Goal: Task Accomplishment & Management: Complete application form

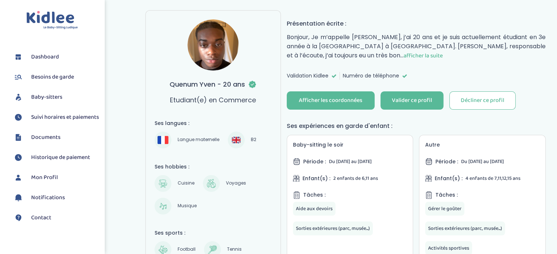
scroll to position [73, 0]
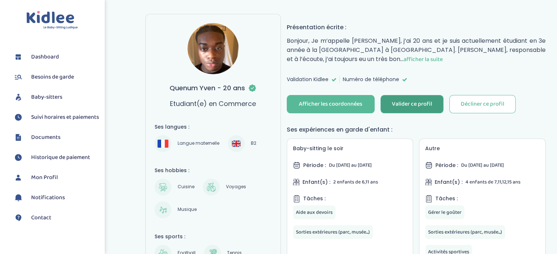
click at [425, 102] on div "Valider ce profil" at bounding box center [412, 104] width 40 height 8
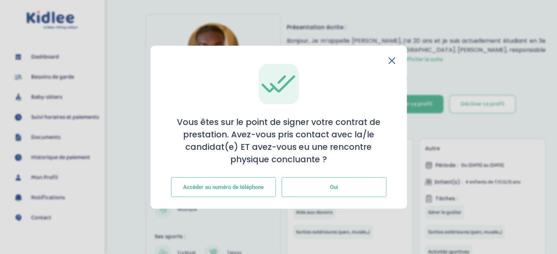
click at [328, 187] on button "Oui" at bounding box center [334, 188] width 105 height 20
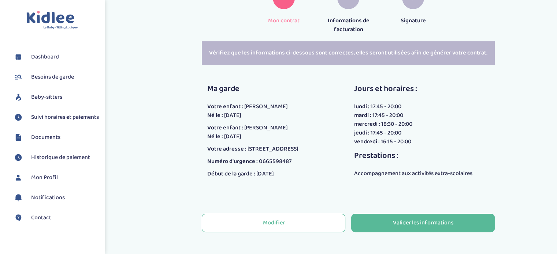
scroll to position [146, 0]
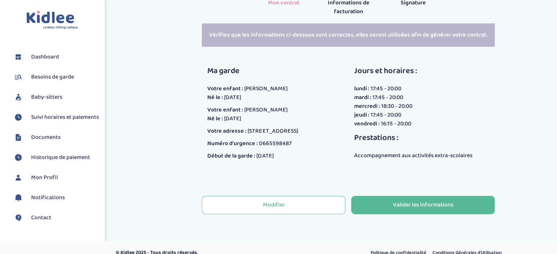
click at [378, 108] on span "mercredi :" at bounding box center [367, 106] width 26 height 9
click at [401, 108] on span "18:30 - 20:00" at bounding box center [396, 106] width 31 height 9
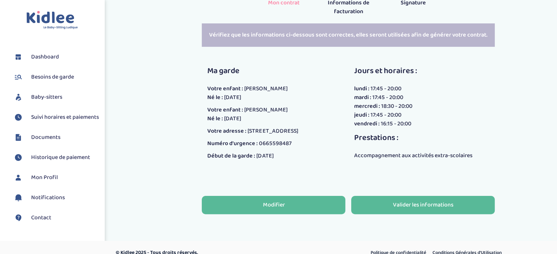
click at [283, 204] on div "Modifier" at bounding box center [274, 205] width 22 height 8
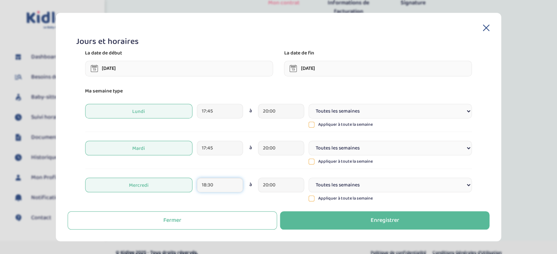
click at [219, 187] on input "18:30" at bounding box center [220, 185] width 46 height 15
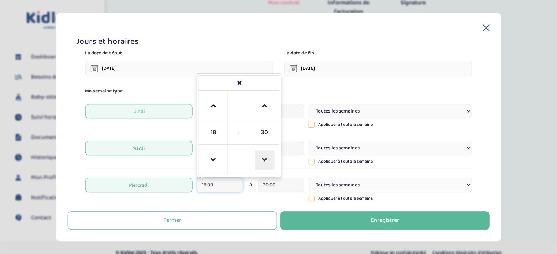
click at [265, 162] on span at bounding box center [264, 160] width 20 height 20
type input "18:00"
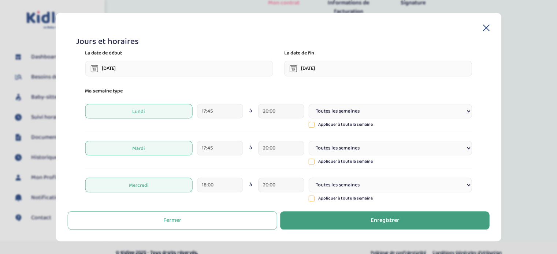
click at [372, 219] on div "Enregistrer" at bounding box center [385, 221] width 29 height 8
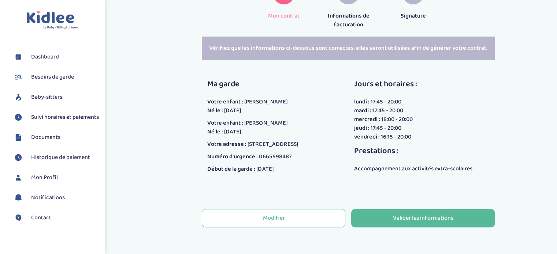
scroll to position [146, 0]
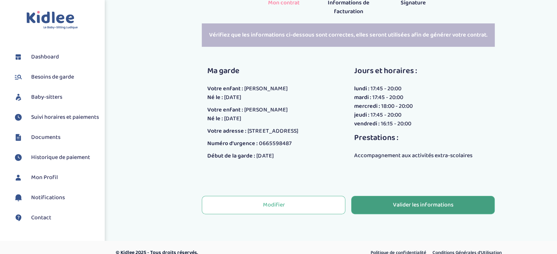
click at [403, 209] on div "Valider les informations" at bounding box center [423, 205] width 60 height 8
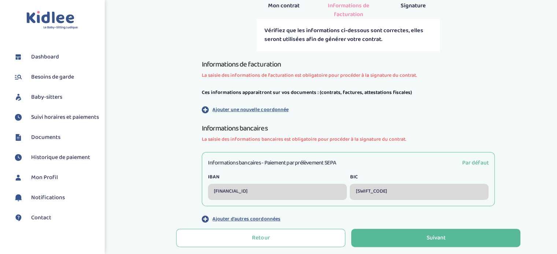
scroll to position [183, 0]
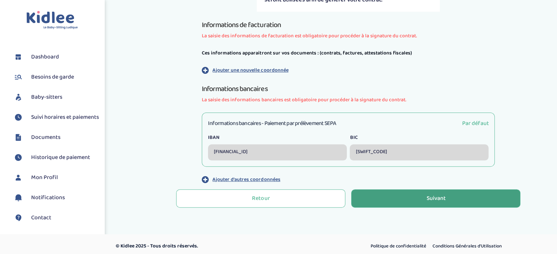
click at [432, 202] on div "Suivant" at bounding box center [435, 199] width 19 height 8
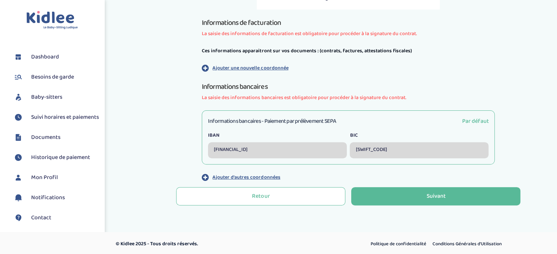
scroll to position [211, 0]
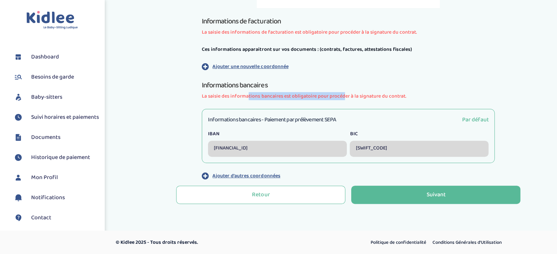
drag, startPoint x: 252, startPoint y: 96, endPoint x: 342, endPoint y: 95, distance: 90.1
click at [342, 95] on span "La saisie des informations bancaires est obligatoire pour procéder à la signatu…" at bounding box center [348, 97] width 293 height 8
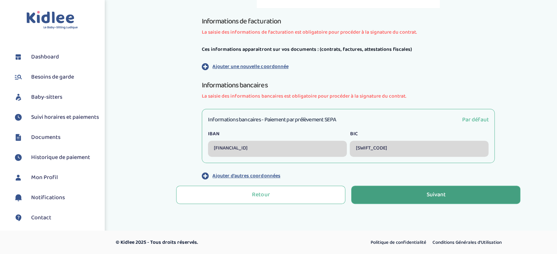
click at [427, 197] on div "Suivant" at bounding box center [435, 195] width 19 height 8
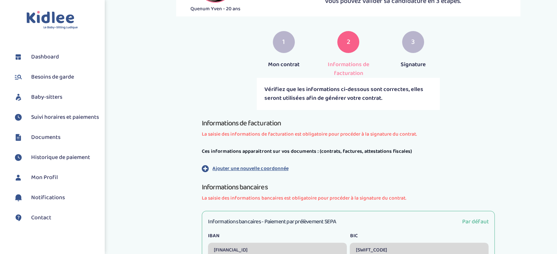
scroll to position [110, 0]
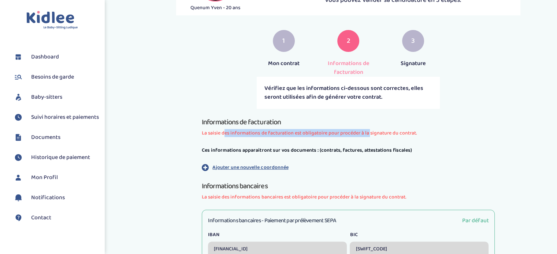
drag, startPoint x: 221, startPoint y: 133, endPoint x: 366, endPoint y: 130, distance: 145.4
click at [366, 130] on span "La saisie des informations de facturation est obligatoire pour procéder à la si…" at bounding box center [348, 134] width 293 height 8
click at [247, 185] on h1 "Informations bancaires" at bounding box center [348, 186] width 293 height 12
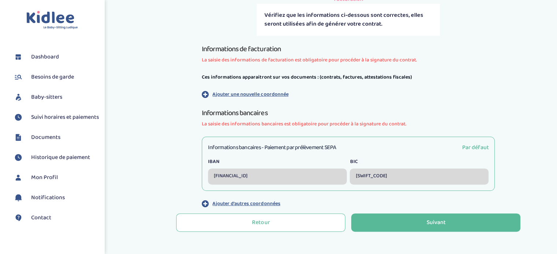
click at [358, 150] on div "Informations bancaires - Paiement par prélèvement SEPA Par défaut" at bounding box center [348, 147] width 280 height 9
click at [473, 146] on span "Par défaut" at bounding box center [475, 147] width 27 height 9
click at [235, 178] on div "[FINANCIAL_ID]" at bounding box center [277, 177] width 139 height 16
click at [404, 179] on div "[SWIFT_CODE]" at bounding box center [419, 177] width 139 height 16
click at [255, 148] on h3 "Informations bancaires - Paiement par prélèvement SEPA" at bounding box center [272, 147] width 128 height 9
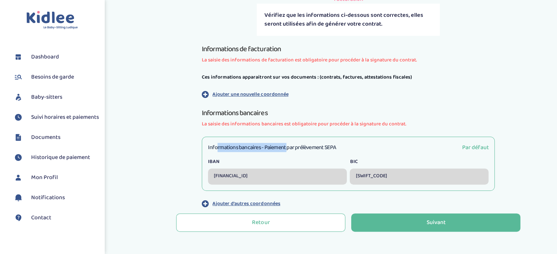
drag, startPoint x: 217, startPoint y: 147, endPoint x: 290, endPoint y: 147, distance: 72.9
click at [290, 147] on h3 "Informations bancaires - Paiement par prélèvement SEPA" at bounding box center [272, 147] width 128 height 9
click at [293, 138] on div "Informations bancaires - Paiement par prélèvement SEPA Par défaut IBAN FR761451…" at bounding box center [348, 164] width 293 height 54
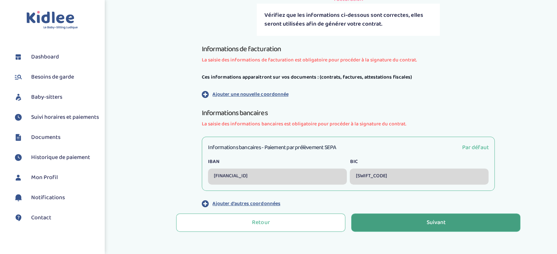
click at [428, 221] on div "Suivant" at bounding box center [435, 223] width 19 height 8
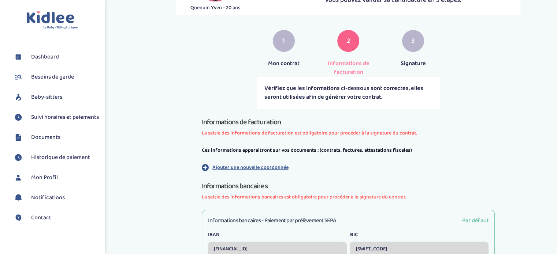
scroll to position [183, 0]
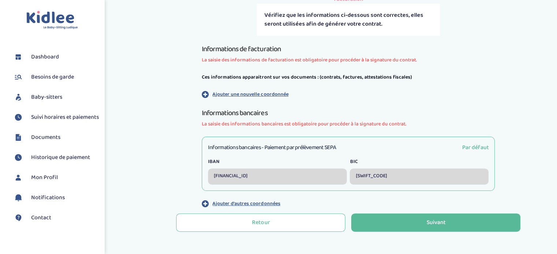
click at [232, 124] on span "La saisie des informations bancaires est obligatoire pour procéder à la signatu…" at bounding box center [348, 124] width 293 height 8
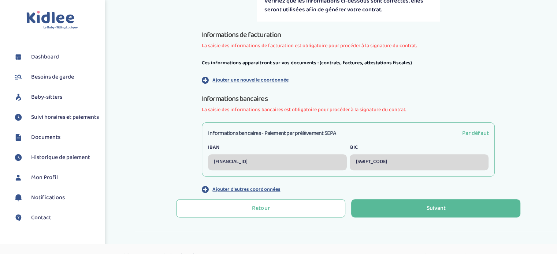
scroll to position [211, 0]
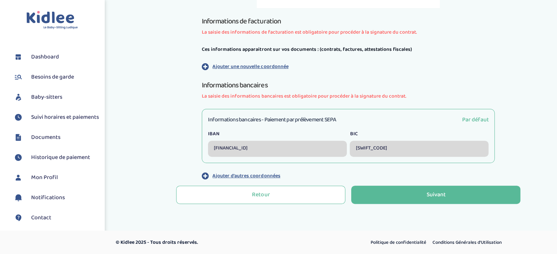
click at [251, 151] on div "[FINANCIAL_ID]" at bounding box center [277, 149] width 139 height 16
click at [258, 113] on div "Informations bancaires - Paiement par prélèvement SEPA Par défaut IBAN FR761451…" at bounding box center [348, 136] width 293 height 54
click at [354, 133] on label "BIC" at bounding box center [419, 134] width 139 height 8
click at [483, 120] on span "Par défaut" at bounding box center [475, 119] width 27 height 9
click at [384, 158] on div "Informations bancaires - Paiement par prélèvement SEPA Par défaut IBAN FR761451…" at bounding box center [348, 136] width 293 height 54
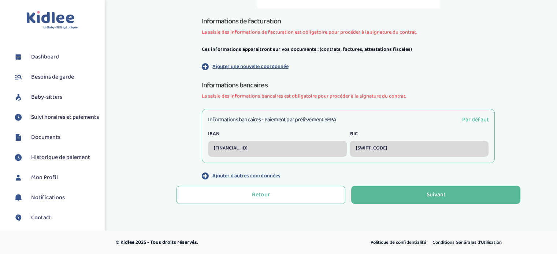
click at [389, 146] on div "FTNOFRP1XXX" at bounding box center [419, 149] width 139 height 16
click at [223, 86] on h1 "Informations bancaires" at bounding box center [348, 85] width 293 height 12
click at [249, 118] on h3 "Informations bancaires - Paiement par prélèvement SEPA" at bounding box center [272, 119] width 128 height 9
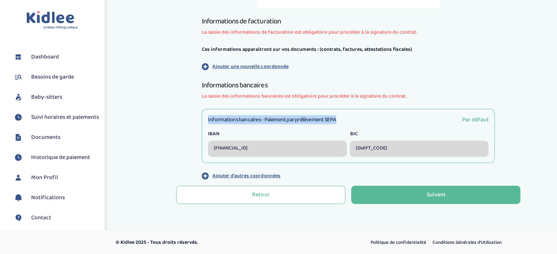
click at [221, 119] on h3 "Informations bancaires - Paiement par prélèvement SEPA" at bounding box center [272, 119] width 128 height 9
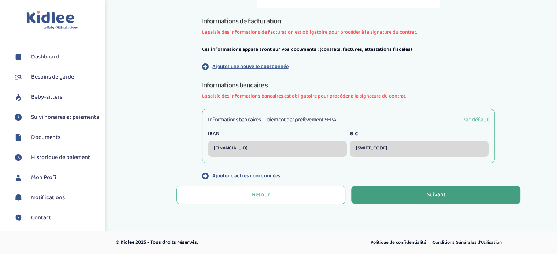
click at [432, 189] on button "Suivant" at bounding box center [435, 195] width 169 height 18
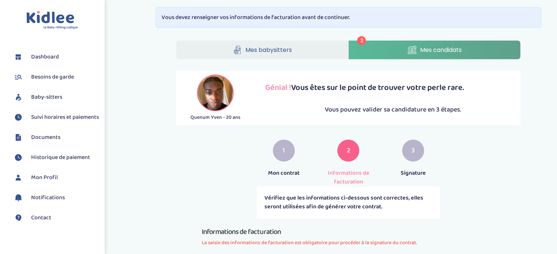
click at [407, 48] on icon at bounding box center [411, 49] width 9 height 9
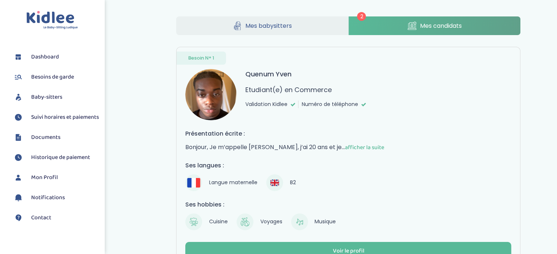
click at [267, 22] on span "Mes babysitters" at bounding box center [268, 25] width 46 height 9
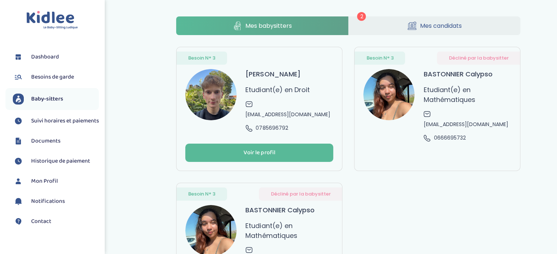
click at [453, 24] on span "Mes candidats" at bounding box center [441, 25] width 42 height 9
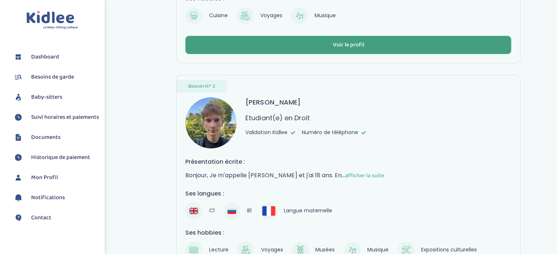
scroll to position [146, 0]
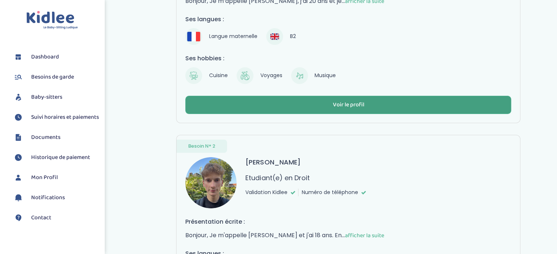
click at [348, 97] on button "Voir le profil" at bounding box center [348, 105] width 326 height 18
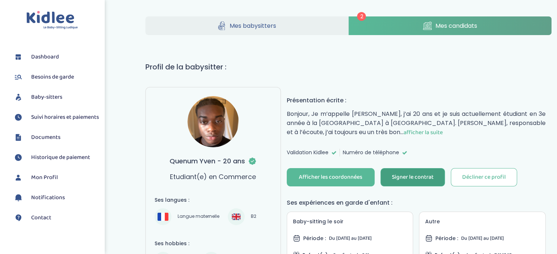
click at [421, 175] on div "Signer le contrat" at bounding box center [413, 178] width 42 height 8
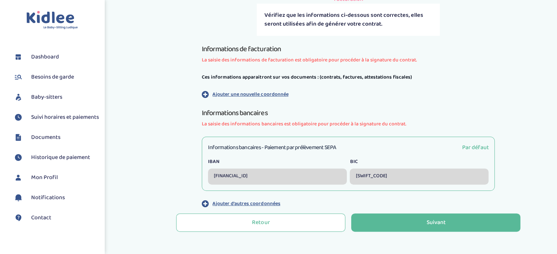
scroll to position [211, 0]
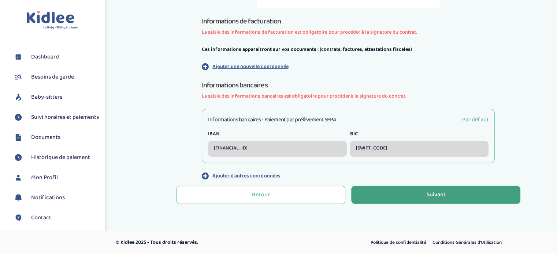
click at [418, 198] on button "Suivant" at bounding box center [435, 195] width 169 height 18
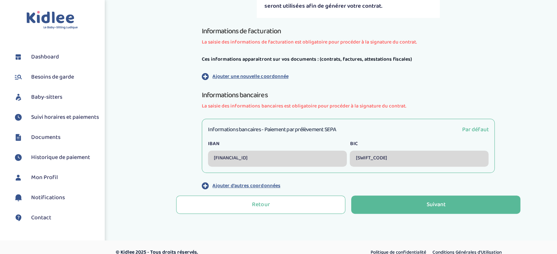
scroll to position [211, 0]
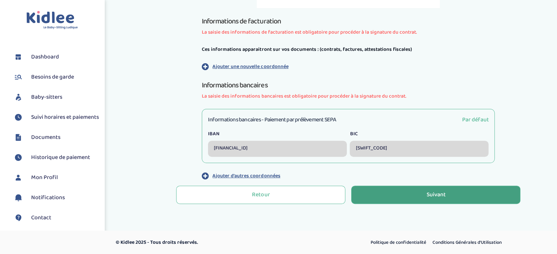
click at [414, 196] on button "Suivant" at bounding box center [435, 195] width 169 height 18
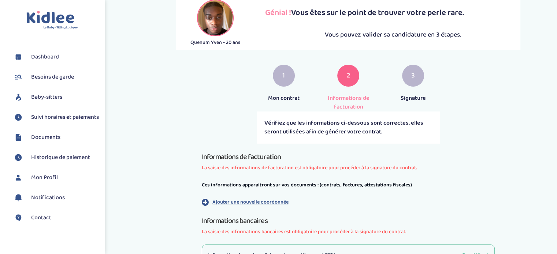
scroll to position [148, 0]
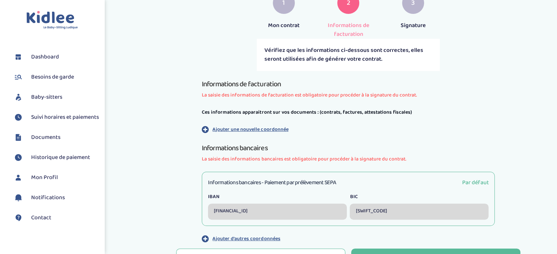
click at [541, 63] on div "2 Mes babysitters Mes candidats Quenum Yven - 20 ans Génial ! Vous êtes sur le …" at bounding box center [348, 81] width 417 height 388
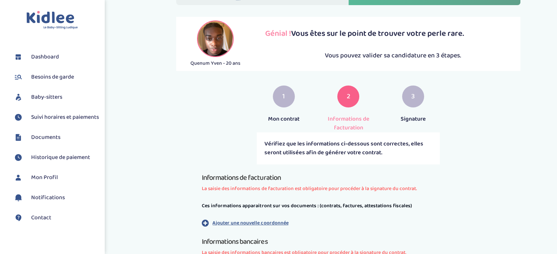
scroll to position [0, 0]
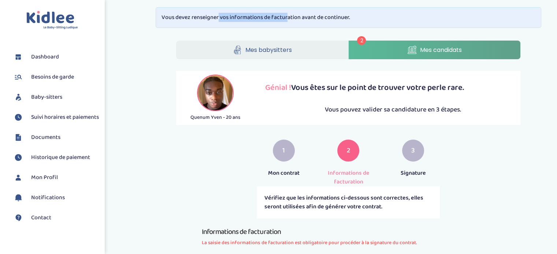
drag, startPoint x: 217, startPoint y: 16, endPoint x: 265, endPoint y: 15, distance: 47.6
click at [265, 15] on div "Vous devez renseigner vos informations de facturation avant de continuer." at bounding box center [348, 17] width 385 height 21
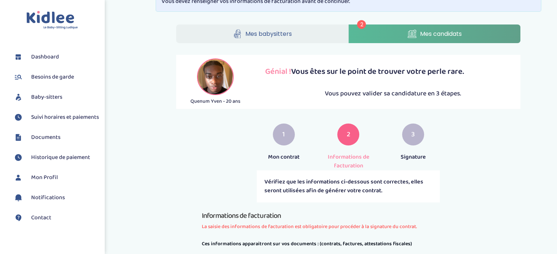
scroll to position [110, 0]
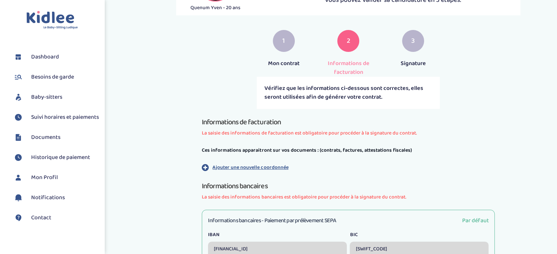
click at [298, 85] on div "Vérifiez que les informations ci-dessous sont correctes, elles seront utilisées…" at bounding box center [348, 93] width 183 height 32
click at [212, 131] on span "La saisie des informations de facturation est obligatoire pour procéder à la si…" at bounding box center [348, 134] width 293 height 8
drag, startPoint x: 231, startPoint y: 167, endPoint x: 211, endPoint y: 163, distance: 20.9
click at [231, 167] on p "Ajouter une nouvelle coordonnée" at bounding box center [250, 168] width 76 height 8
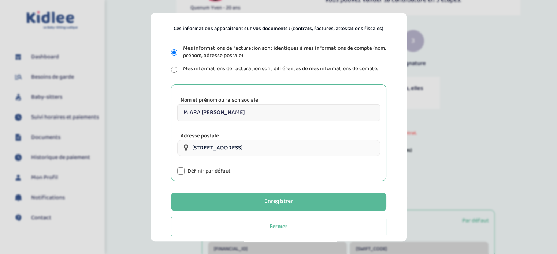
scroll to position [86, 0]
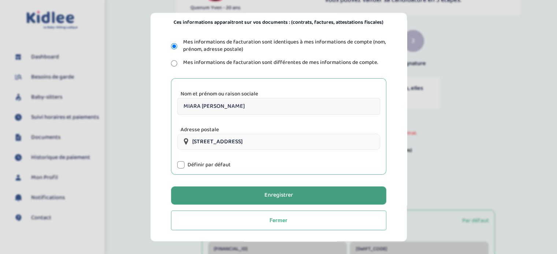
click at [256, 195] on button "Enregistrer" at bounding box center [278, 196] width 215 height 18
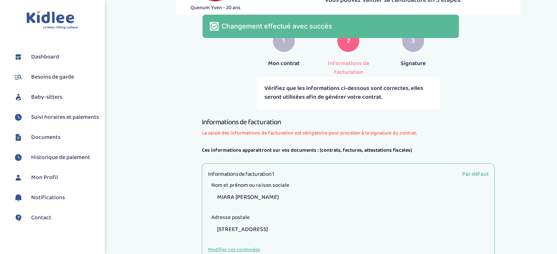
click at [265, 134] on span "La saisie des informations de facturation est obligatoire pour procéder à la si…" at bounding box center [348, 134] width 293 height 8
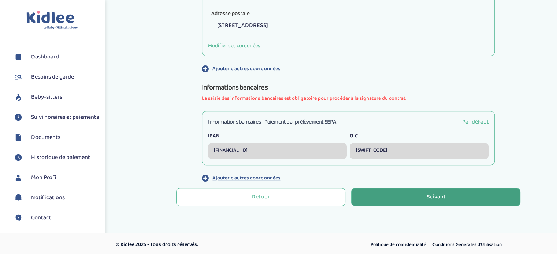
scroll to position [316, 0]
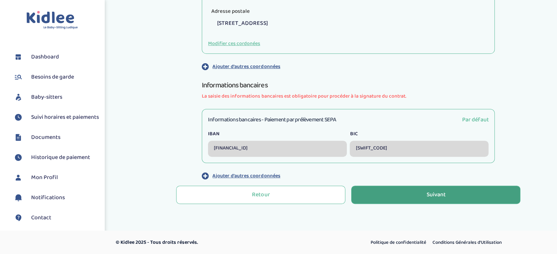
click at [432, 193] on div "Suivant" at bounding box center [435, 195] width 19 height 8
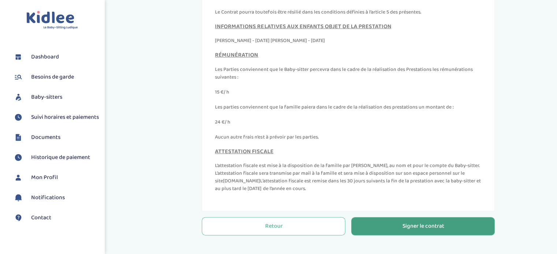
scroll to position [3381, 0]
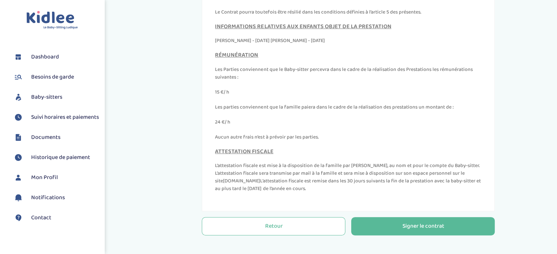
click at [425, 223] on div "Signer le contrat" at bounding box center [423, 227] width 42 height 8
